Goal: Check status: Check status

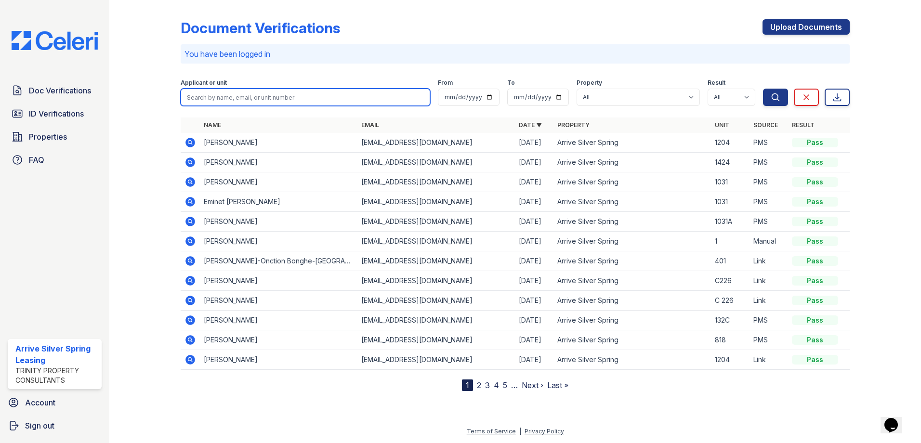
click at [236, 99] on input "search" at bounding box center [306, 97] width 250 height 17
type input "S"
type input "Stephane"
click at [763, 89] on button "Search" at bounding box center [775, 97] width 25 height 17
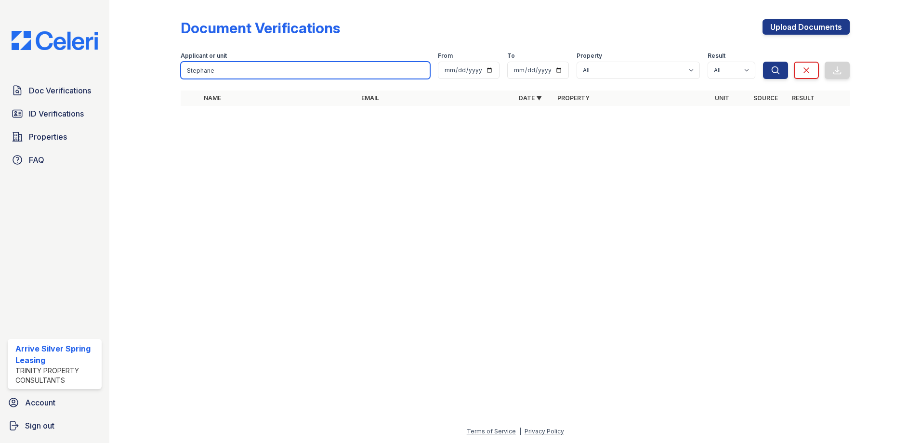
click at [231, 71] on input "Stephane" at bounding box center [306, 70] width 250 height 17
type input "S"
type input "Adannou"
click at [763, 62] on button "Search" at bounding box center [775, 70] width 25 height 17
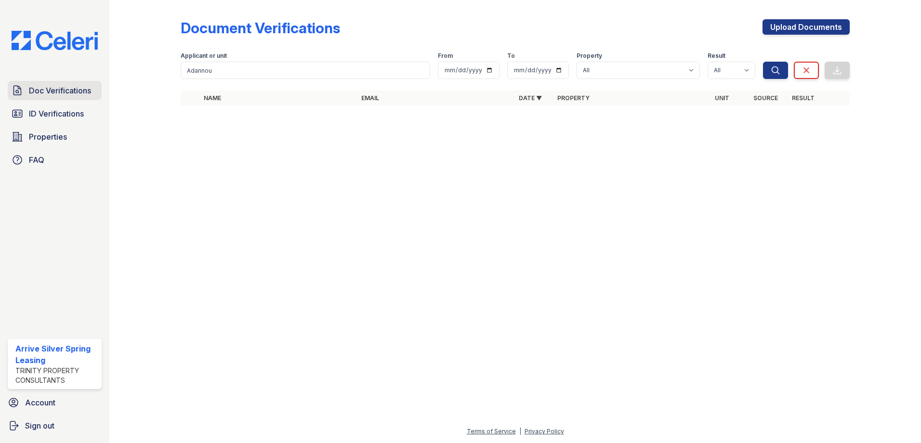
click at [79, 90] on span "Doc Verifications" at bounding box center [60, 91] width 62 height 12
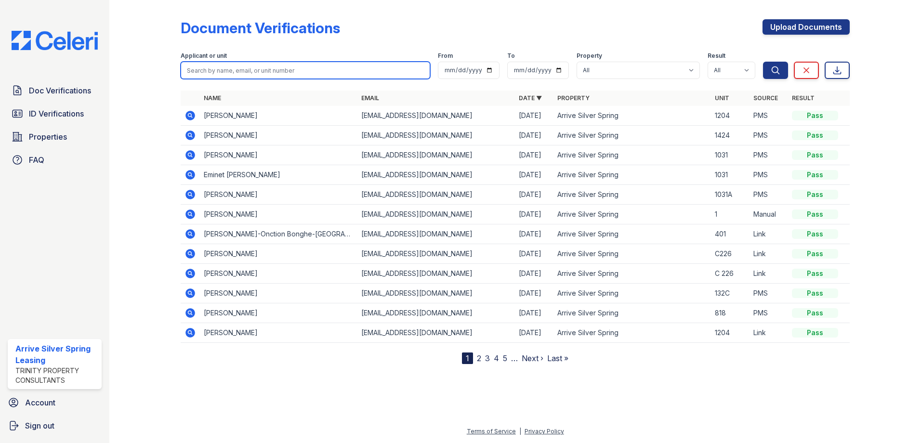
click at [244, 71] on input "search" at bounding box center [306, 70] width 250 height 17
type input "Stephane"
click at [763, 62] on button "Search" at bounding box center [775, 70] width 25 height 17
